Goal: Information Seeking & Learning: Find specific fact

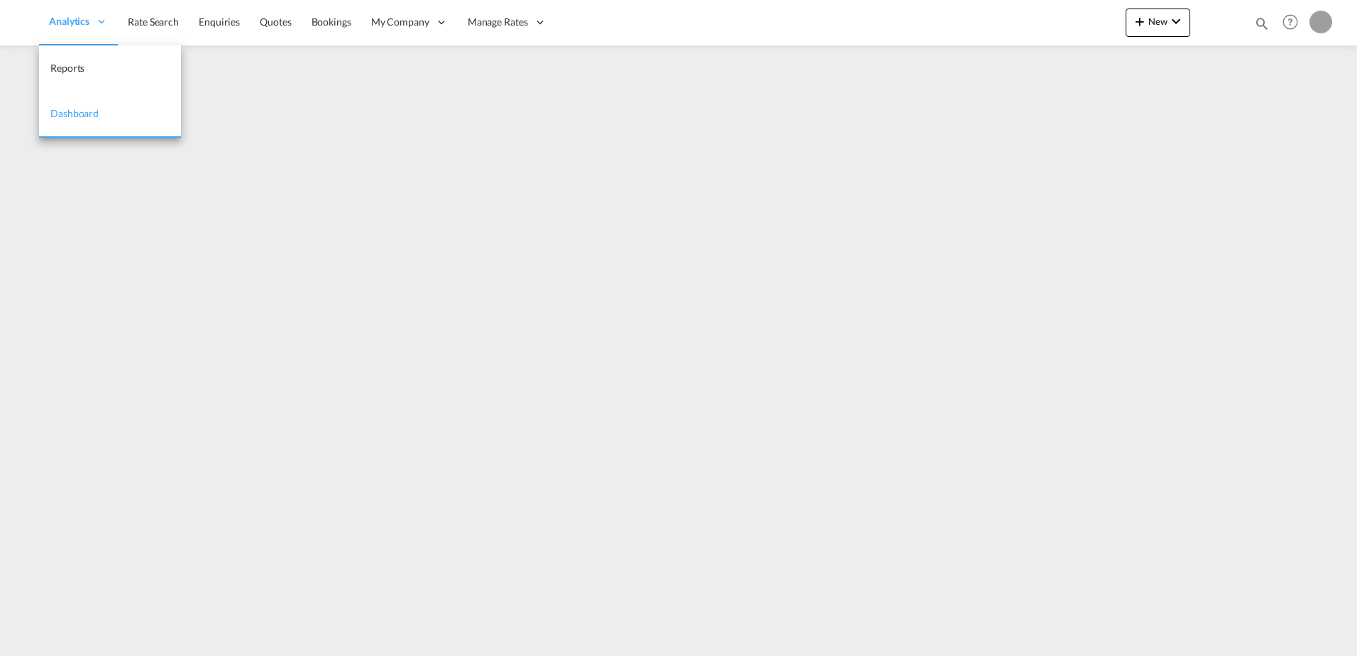
click at [172, 26] on ul "Analytics Reports Dashboard Rate Search Enquiries Quotes" at bounding box center [297, 22] width 517 height 46
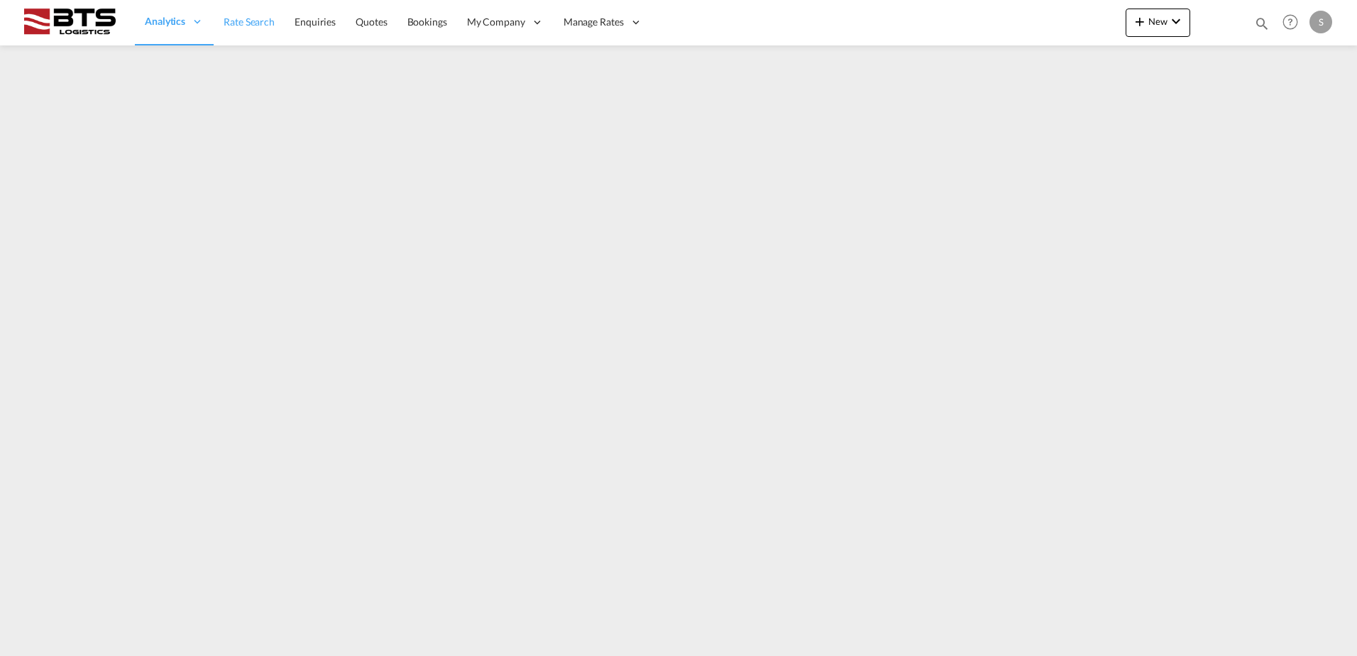
click at [265, 21] on span "Rate Search" at bounding box center [248, 22] width 51 height 12
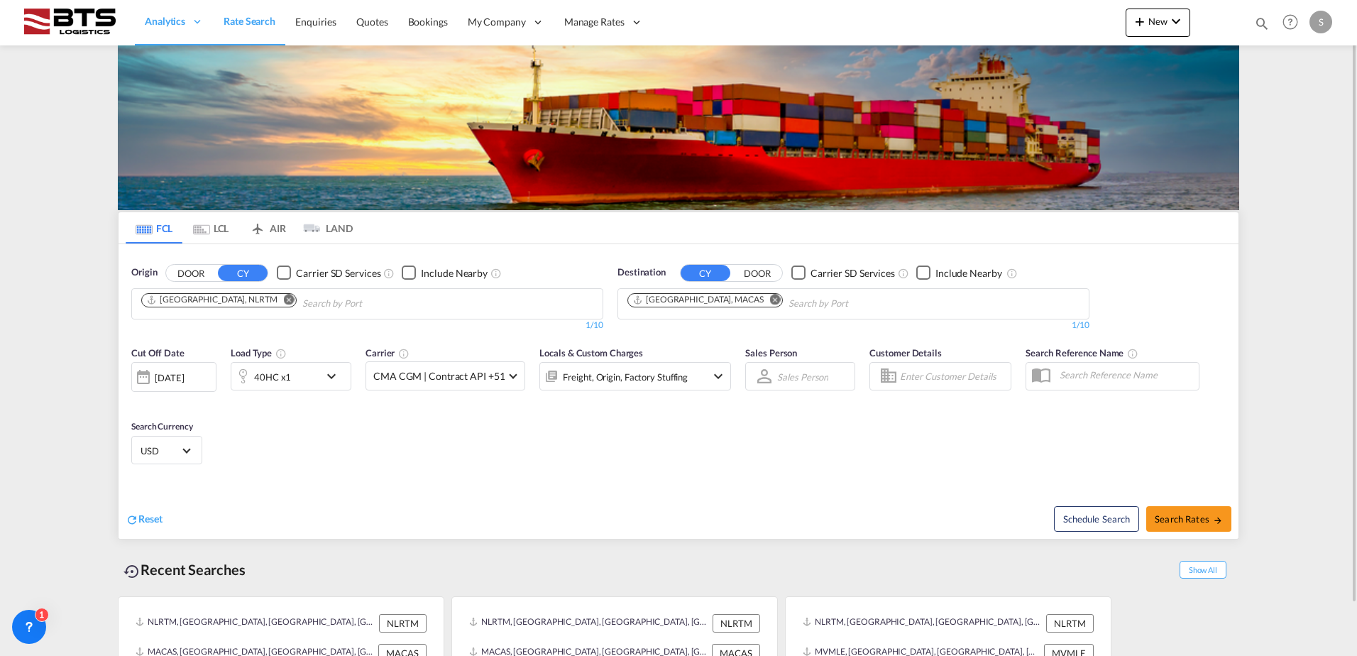
click at [770, 297] on md-icon "Remove" at bounding box center [775, 299] width 11 height 11
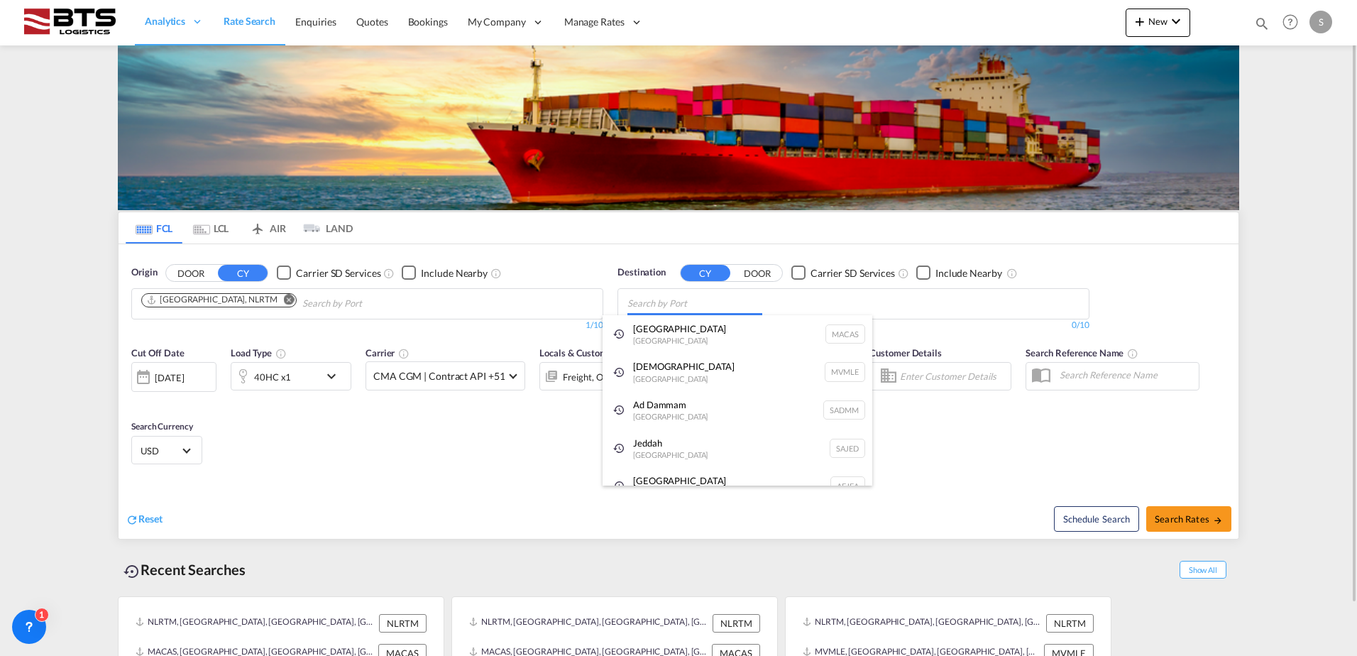
click at [688, 294] on body "Analytics Reports Dashboard Rate Search Enquiries Quotes Bookings" at bounding box center [678, 328] width 1357 height 656
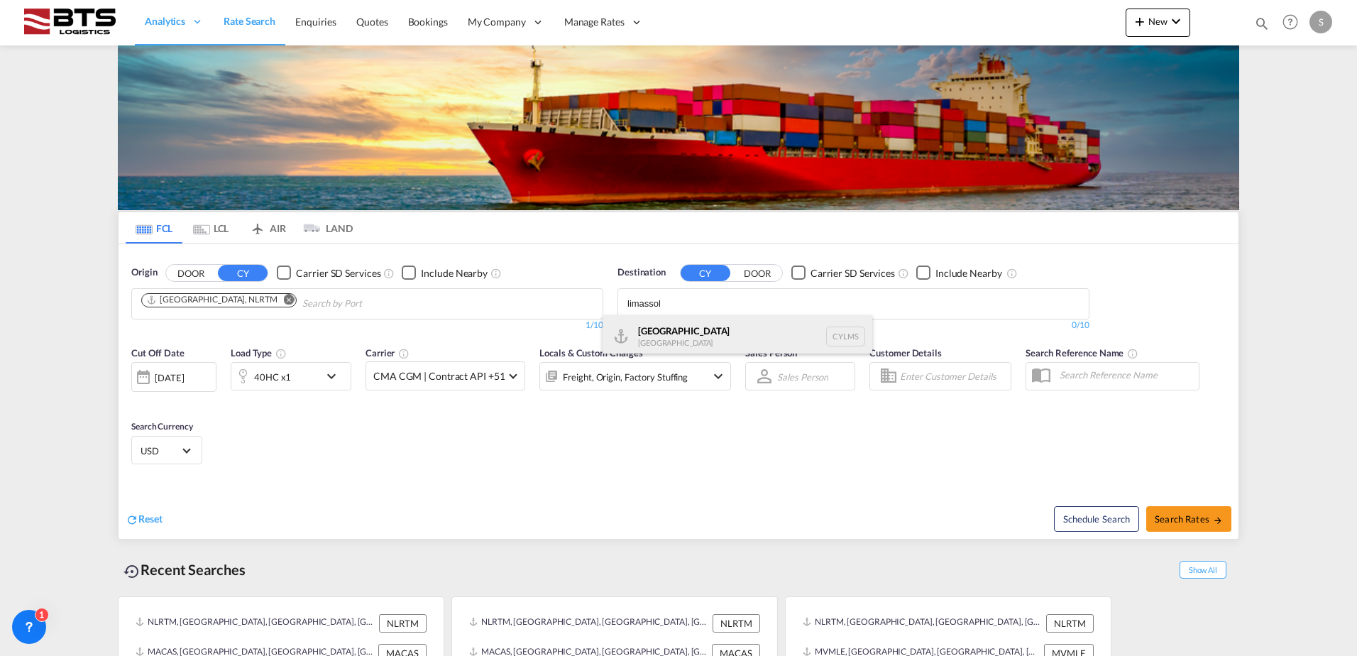
type input "limassol"
click at [675, 329] on div "[GEOGRAPHIC_DATA] [GEOGRAPHIC_DATA] CYLMS" at bounding box center [737, 336] width 270 height 43
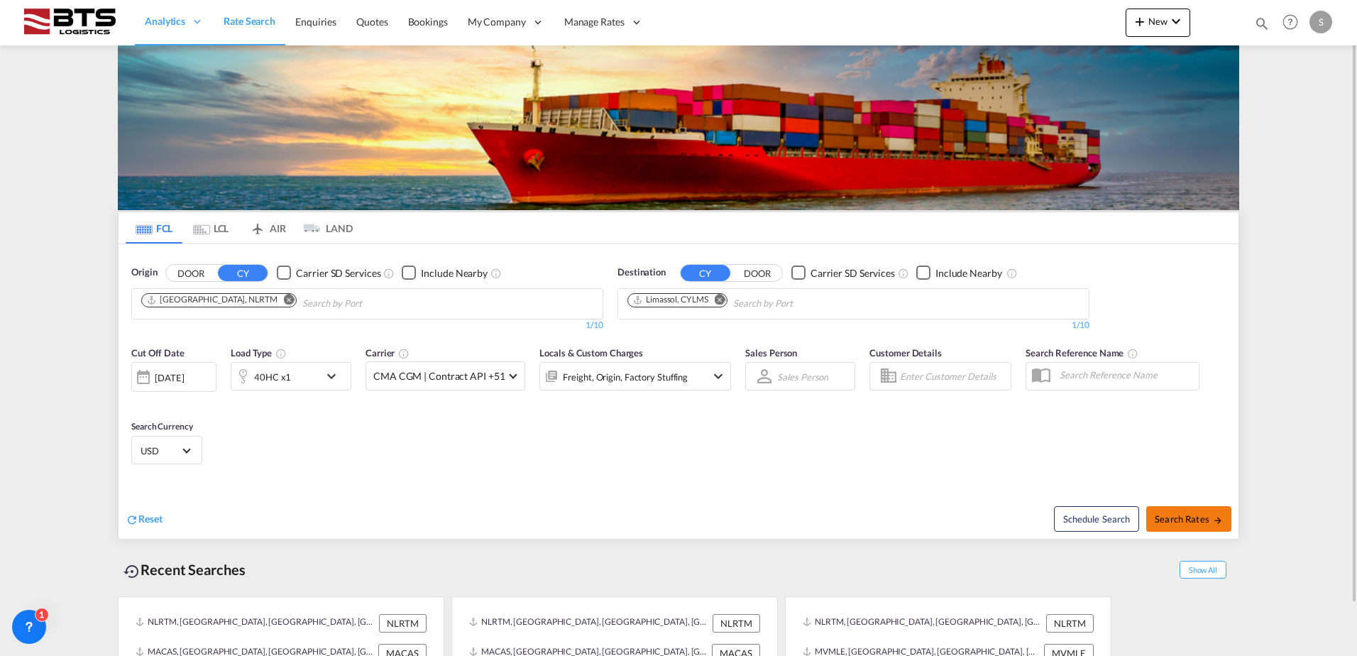
click at [1205, 521] on span "Search Rates" at bounding box center [1188, 518] width 68 height 11
type input "NLRTM to CYLMS / [DATE]"
